Goal: Information Seeking & Learning: Learn about a topic

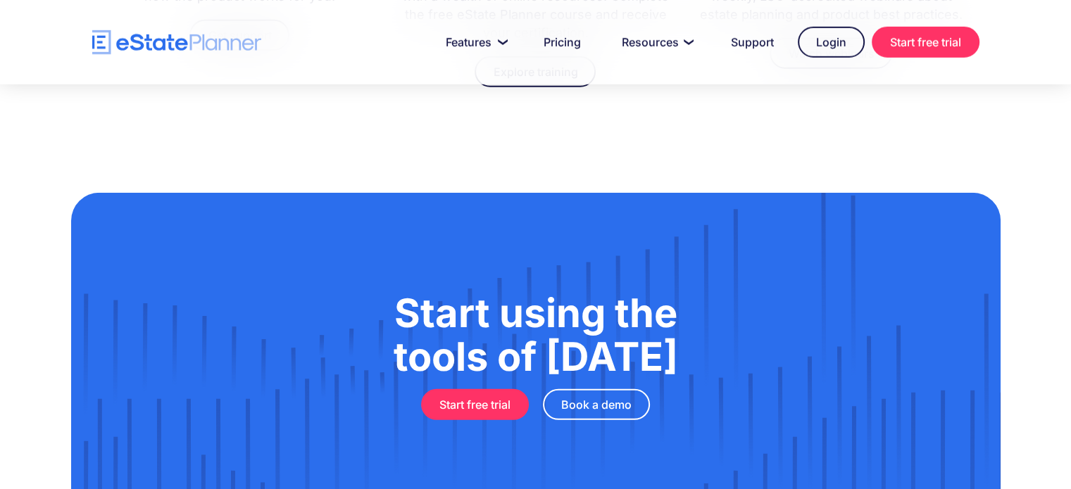
scroll to position [3820, 0]
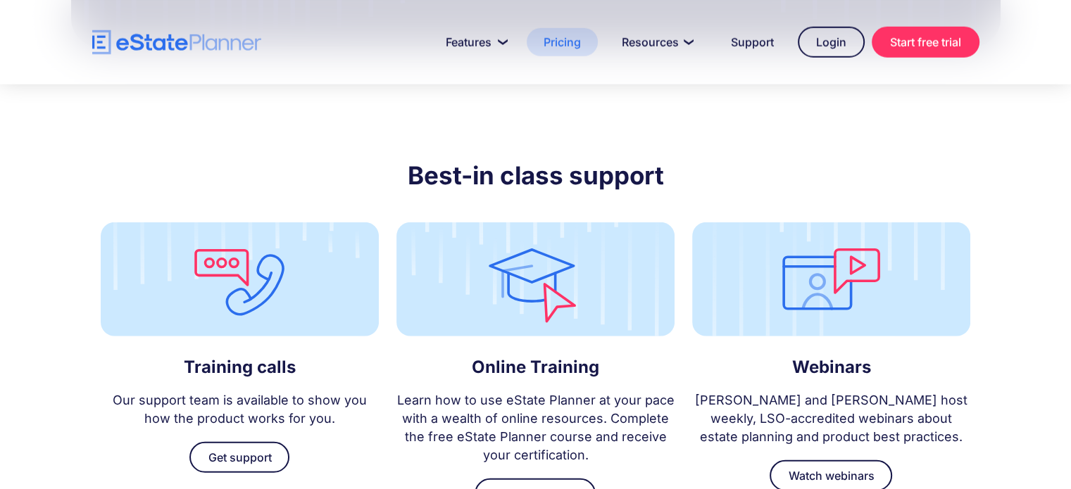
click at [563, 34] on link "Pricing" at bounding box center [562, 42] width 71 height 28
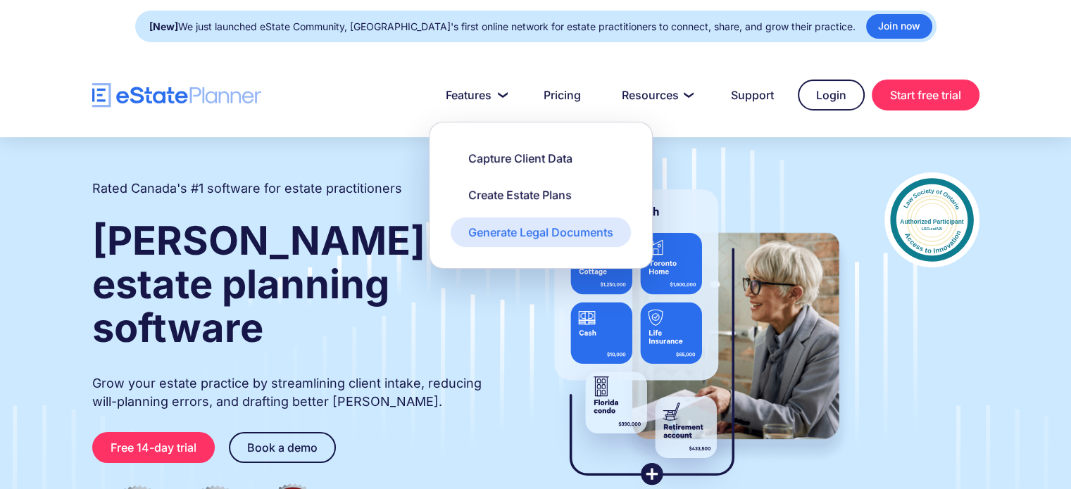
click at [521, 229] on div "Generate Legal Documents" at bounding box center [540, 232] width 145 height 15
